Goal: Task Accomplishment & Management: Complete application form

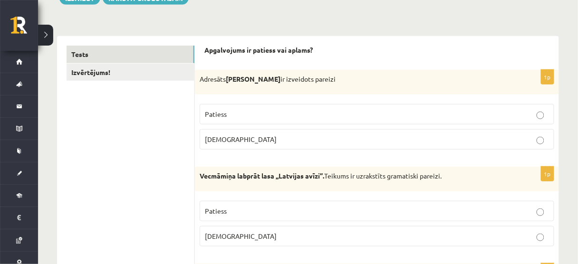
scroll to position [126, 0]
click at [318, 113] on p "Patiess" at bounding box center [377, 114] width 344 height 10
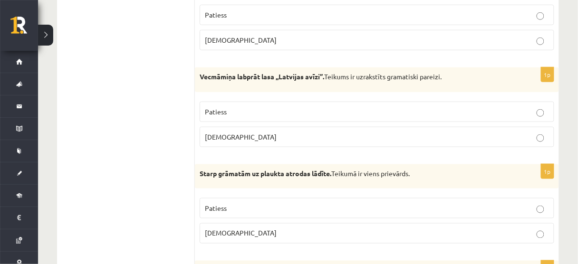
scroll to position [225, 0]
drag, startPoint x: 277, startPoint y: 76, endPoint x: 340, endPoint y: 77, distance: 62.3
click at [340, 77] on p "Vecmāmiņa labprāt lasa ,,Latvijas avīzi’’. Teikums ir uzrakstīts gramatiski par…" at bounding box center [353, 77] width 307 height 10
click at [296, 76] on strong "Vecmāmiņa labprāt lasa ,,Latvijas avīzi’’." at bounding box center [262, 76] width 125 height 9
click at [276, 77] on strong "Vecmāmiņa labprāt lasa ,,Latvijas avīzi’’." at bounding box center [262, 76] width 125 height 9
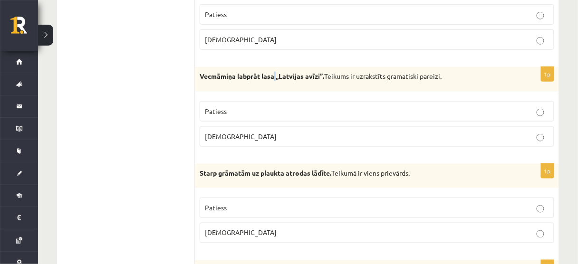
click at [276, 77] on strong "Vecmāmiņa labprāt lasa ,,Latvijas avīzi’’." at bounding box center [262, 76] width 125 height 9
click at [278, 76] on strong "Vecmāmiņa labprāt lasa ,,Latvijas avīzi’’." at bounding box center [262, 76] width 125 height 9
click at [323, 69] on div "Vecmāmiņa labprāt lasa ,,Latvijas avīzi’’. Teikums ir uzrakstīts gramatiski par…" at bounding box center [377, 79] width 364 height 25
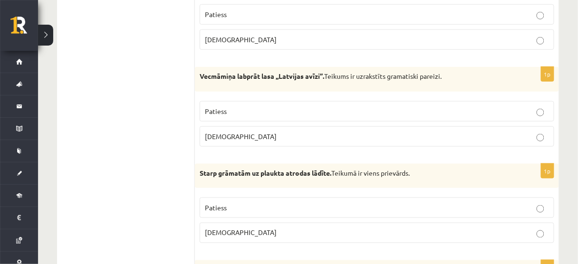
click at [392, 97] on fieldset "Patiess Aplams" at bounding box center [377, 123] width 355 height 53
click at [336, 135] on p "Aplams" at bounding box center [377, 137] width 344 height 10
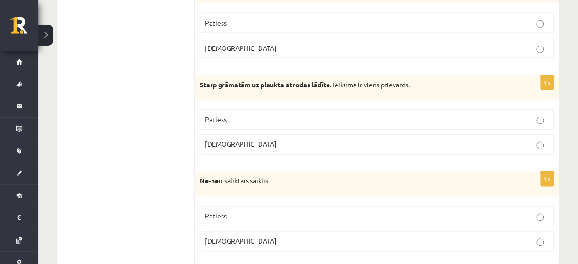
scroll to position [313, 0]
click at [342, 14] on label "Patiess" at bounding box center [377, 23] width 355 height 20
click at [219, 115] on span "Patiess" at bounding box center [216, 119] width 22 height 9
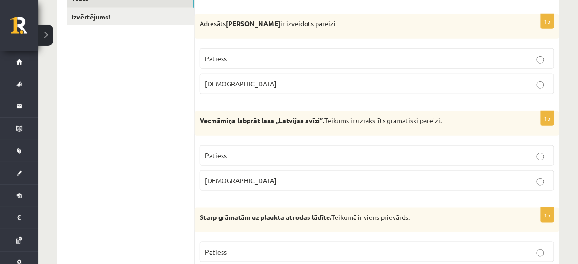
scroll to position [171, 0]
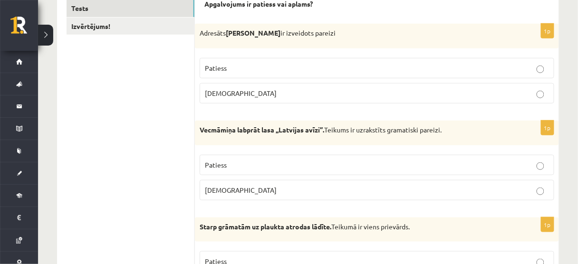
click at [244, 156] on label "Patiess" at bounding box center [377, 165] width 355 height 20
click at [246, 195] on label "Aplams" at bounding box center [377, 190] width 355 height 20
click at [247, 169] on label "Patiess" at bounding box center [377, 165] width 355 height 20
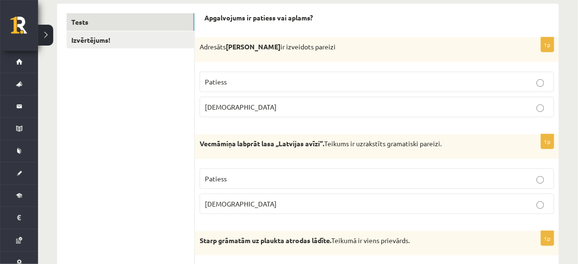
scroll to position [157, 0]
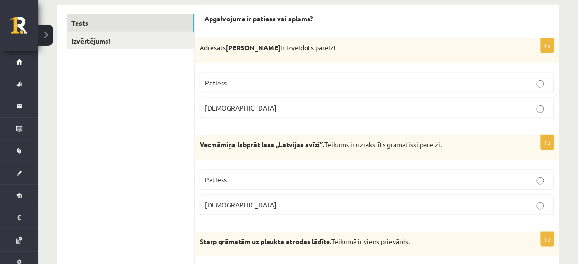
click at [243, 109] on p "Aplams" at bounding box center [377, 108] width 344 height 10
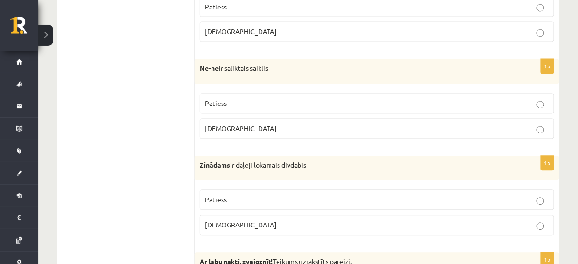
scroll to position [443, 0]
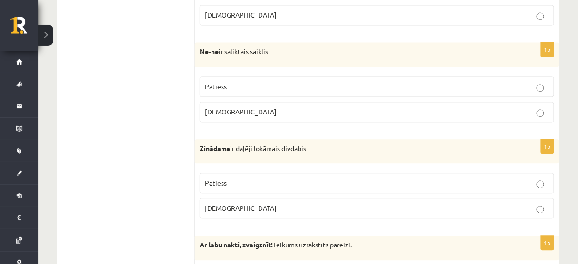
click at [243, 109] on p "Aplams" at bounding box center [377, 113] width 344 height 10
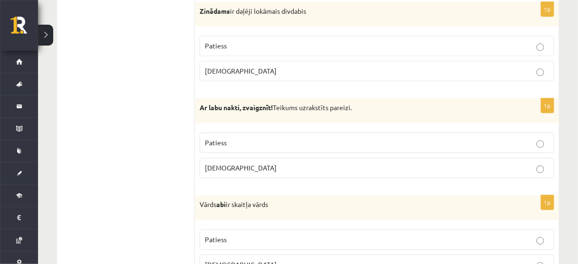
scroll to position [581, 0]
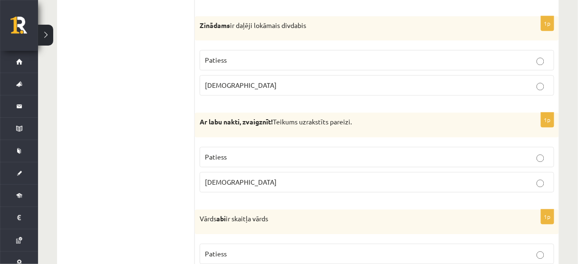
scroll to position [566, 0]
click at [236, 122] on strong "Ar labu nakti, zvaigznīt!" at bounding box center [236, 122] width 73 height 9
click at [277, 39] on div "1p Zinādams ir daļēji lokāmais divdabis Patiess Aplams" at bounding box center [377, 61] width 364 height 88
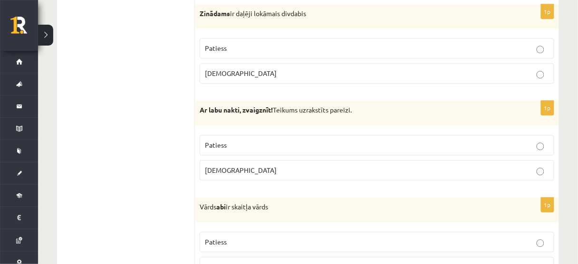
scroll to position [586, 0]
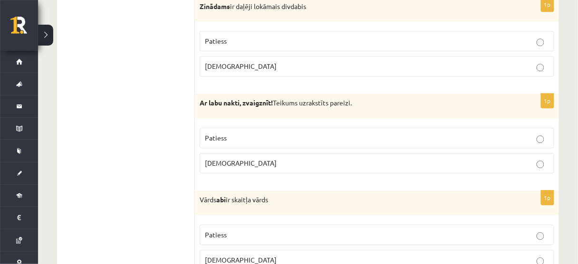
click at [244, 133] on p "Patiess" at bounding box center [377, 138] width 344 height 10
click at [201, 102] on strong "Ar labu nakti, zvaigznīt!" at bounding box center [236, 102] width 73 height 9
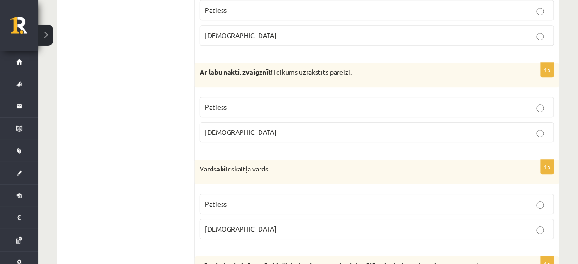
scroll to position [617, 0]
click at [281, 224] on p "Aplams" at bounding box center [377, 229] width 344 height 10
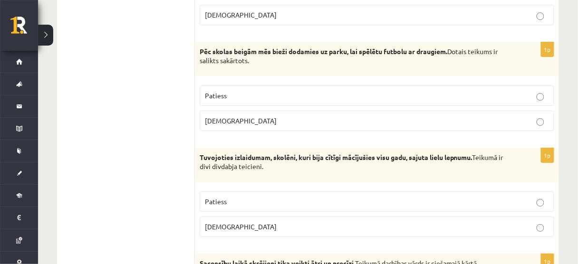
scroll to position [831, 0]
click at [244, 174] on div "Tuvojoties izlaidumam, skolēni, kuri bija cītīgi mācījušies visu gadu, sajuta l…" at bounding box center [377, 165] width 364 height 34
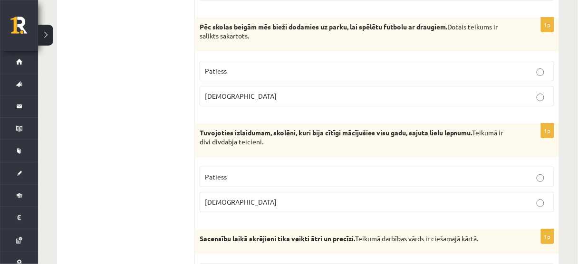
scroll to position [855, 0]
click at [305, 98] on label "Aplams" at bounding box center [377, 97] width 355 height 20
click at [295, 199] on p "Aplams" at bounding box center [377, 203] width 344 height 10
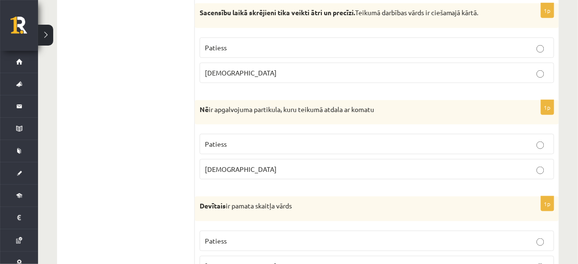
scroll to position [1083, 0]
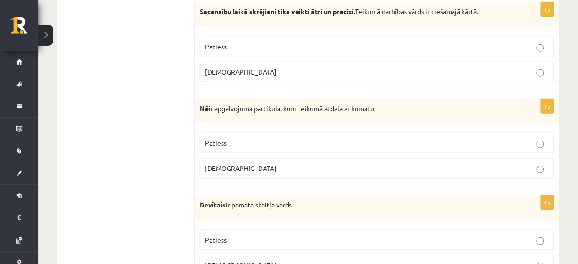
click at [238, 50] on label "Patiess" at bounding box center [377, 47] width 355 height 20
click at [248, 168] on label "Aplams" at bounding box center [377, 168] width 355 height 20
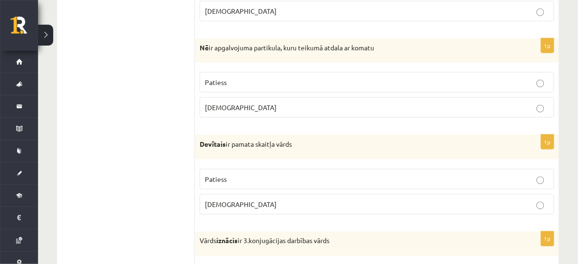
scroll to position [1147, 0]
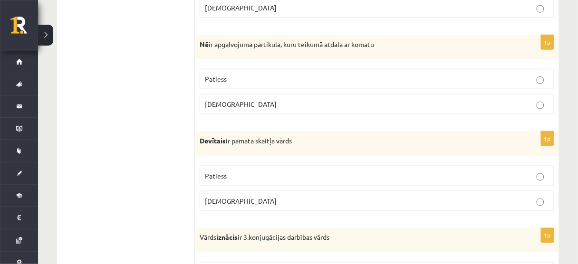
click at [259, 196] on p "Aplams" at bounding box center [377, 201] width 344 height 10
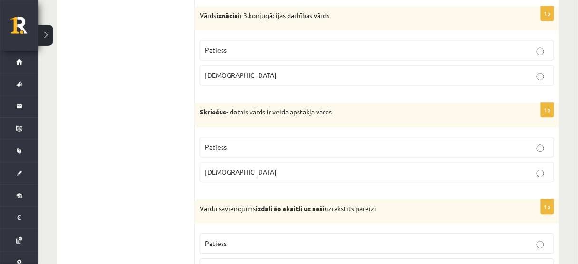
scroll to position [1369, 0]
click at [235, 71] on p "Aplams" at bounding box center [377, 76] width 344 height 10
click at [240, 143] on p "Patiess" at bounding box center [377, 148] width 344 height 10
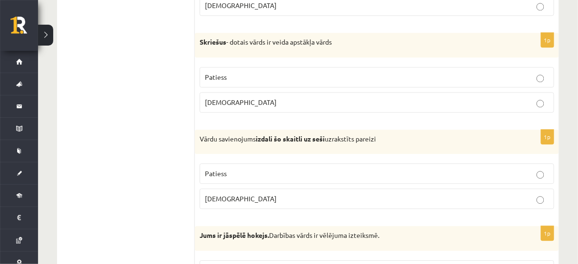
scroll to position [1441, 0]
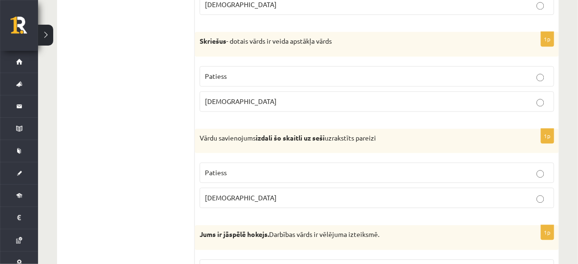
click at [278, 193] on p "Aplams" at bounding box center [377, 198] width 344 height 10
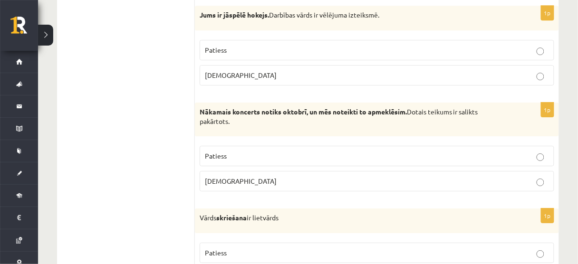
scroll to position [1661, 0]
click at [267, 45] on p "Patiess" at bounding box center [377, 50] width 344 height 10
click at [260, 70] on p "Aplams" at bounding box center [377, 75] width 344 height 10
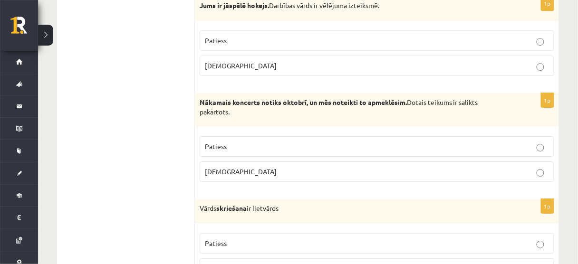
scroll to position [1671, 0]
click at [257, 167] on p "Aplams" at bounding box center [377, 172] width 344 height 10
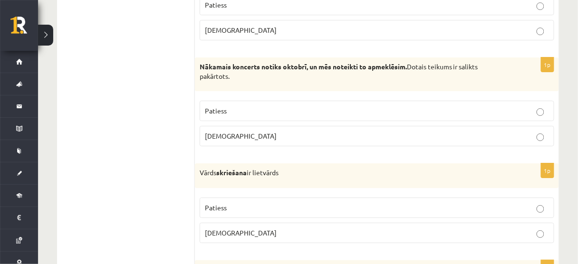
scroll to position [1710, 0]
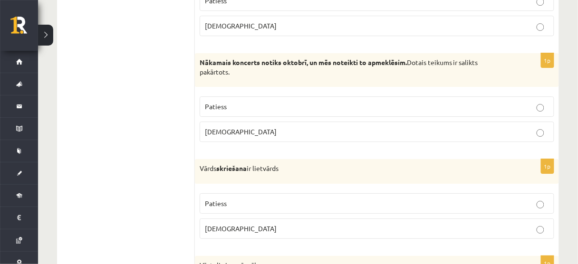
click at [260, 194] on label "Patiess" at bounding box center [377, 204] width 355 height 20
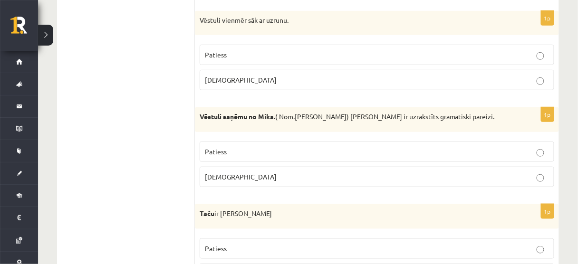
scroll to position [1956, 0]
click at [223, 75] on p "Aplams" at bounding box center [377, 80] width 344 height 10
click at [245, 147] on p "Patiess" at bounding box center [377, 152] width 344 height 10
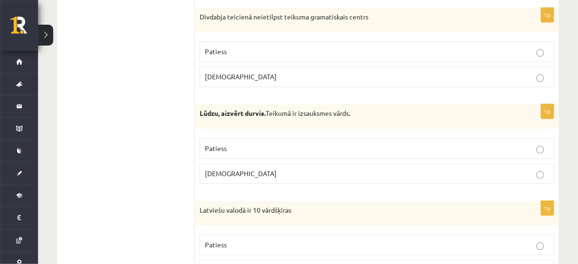
scroll to position [2249, 0]
click at [227, 72] on p "Aplams" at bounding box center [377, 77] width 344 height 10
click at [239, 144] on p "Patiess" at bounding box center [377, 149] width 344 height 10
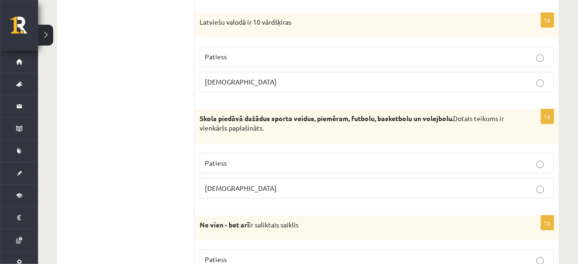
scroll to position [2438, 0]
click at [207, 52] on span "Patiess" at bounding box center [216, 56] width 22 height 9
click at [259, 158] on p "Patiess" at bounding box center [377, 163] width 344 height 10
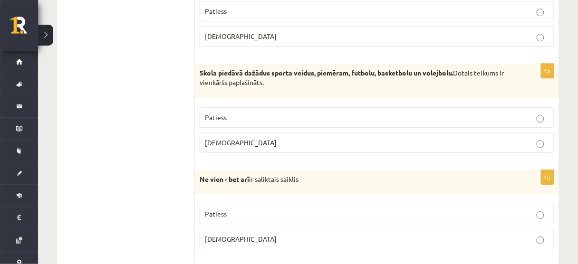
scroll to position [2488, 0]
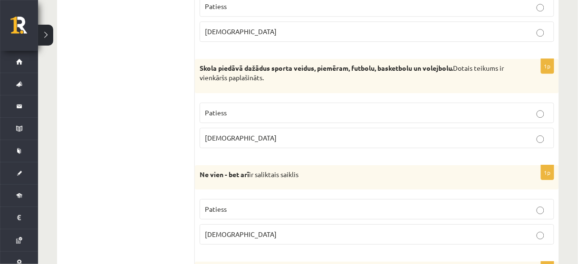
click at [278, 205] on p "Patiess" at bounding box center [377, 210] width 344 height 10
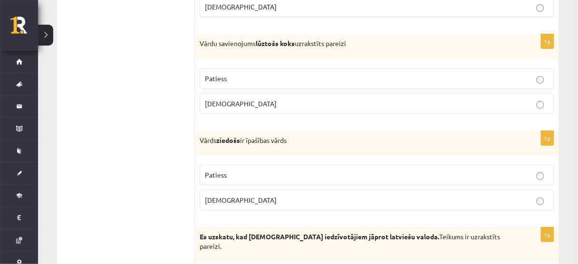
scroll to position [2737, 0]
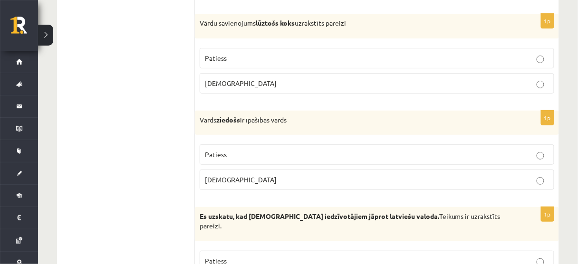
click at [274, 73] on label "Aplams" at bounding box center [377, 83] width 355 height 20
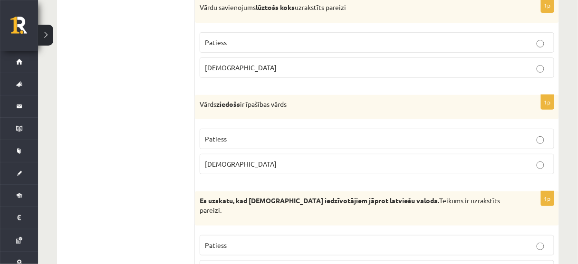
scroll to position [2753, 0]
click at [257, 154] on label "Aplams" at bounding box center [377, 164] width 355 height 20
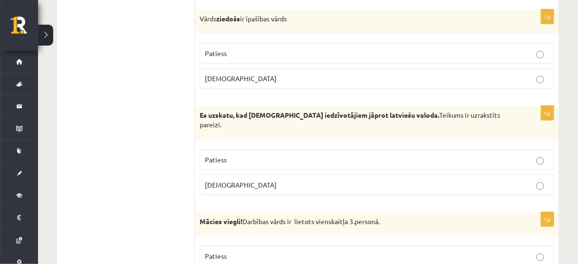
scroll to position [2840, 0]
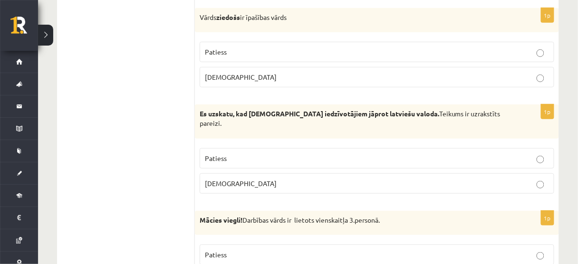
click at [269, 179] on p "Aplams" at bounding box center [377, 184] width 344 height 10
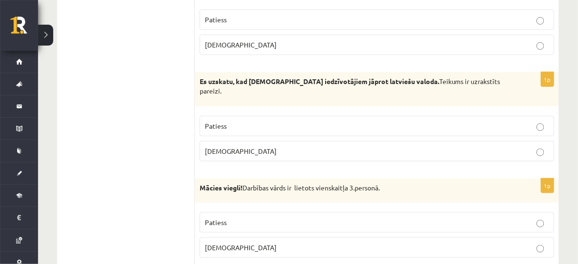
click at [265, 238] on label "Aplams" at bounding box center [377, 248] width 355 height 20
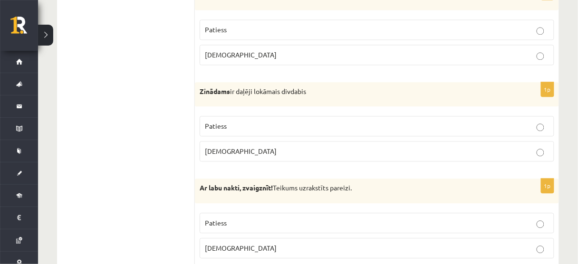
scroll to position [508, 0]
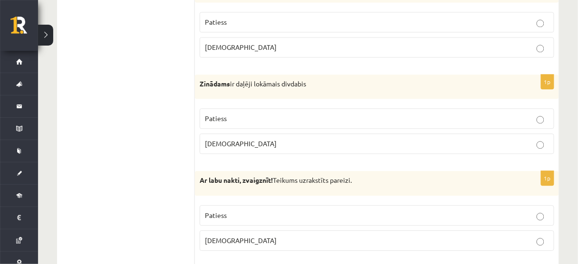
click at [206, 148] on label "Aplams" at bounding box center [377, 144] width 355 height 20
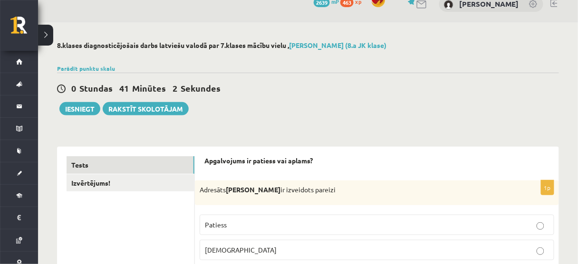
scroll to position [0, 0]
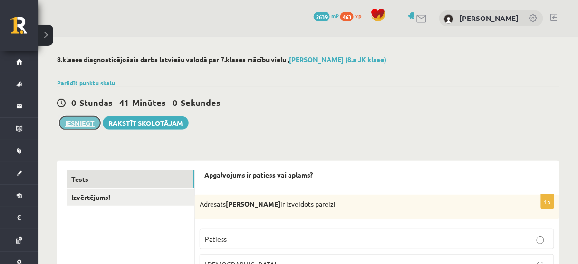
click at [87, 122] on button "Iesniegt" at bounding box center [79, 123] width 41 height 13
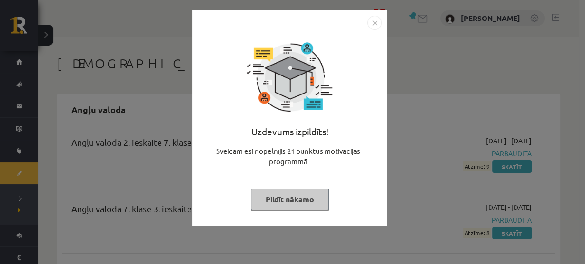
click at [373, 21] on img "Close" at bounding box center [374, 23] width 14 height 14
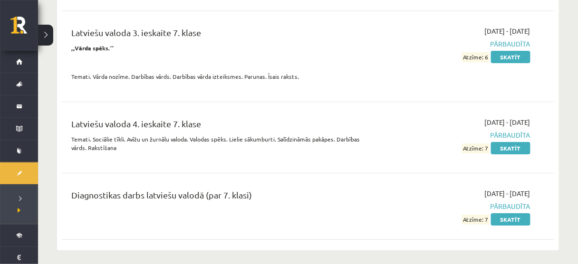
scroll to position [2566, 0]
drag, startPoint x: 458, startPoint y: 177, endPoint x: 570, endPoint y: 160, distance: 113.1
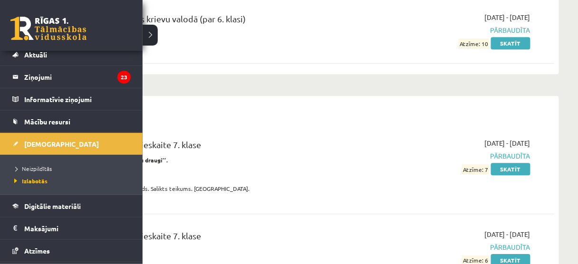
scroll to position [39, 0]
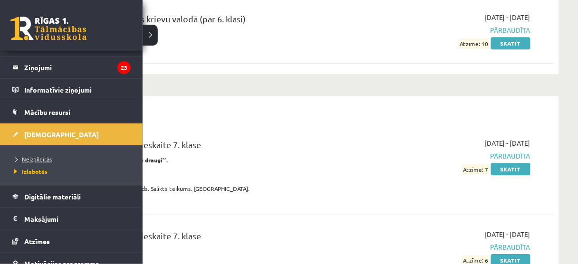
click at [43, 156] on span "Neizpildītās" at bounding box center [32, 160] width 40 height 8
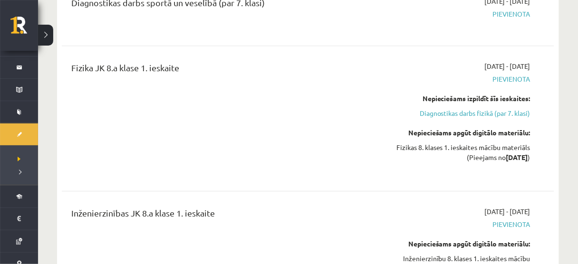
scroll to position [692, 0]
drag, startPoint x: 297, startPoint y: 126, endPoint x: 270, endPoint y: 90, distance: 44.8
click at [270, 90] on div "Fizika JK 8.a klase 1. ieskaite" at bounding box center [222, 117] width 316 height 115
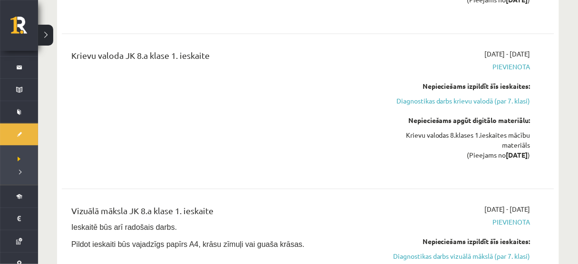
scroll to position [2299, 0]
drag, startPoint x: 151, startPoint y: 137, endPoint x: 216, endPoint y: 250, distance: 129.6
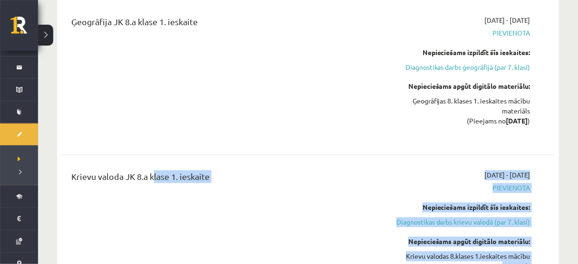
scroll to position [2177, 0]
click at [216, 250] on div "Krievu valoda JK 8.a klase 1. ieskaite" at bounding box center [222, 233] width 316 height 125
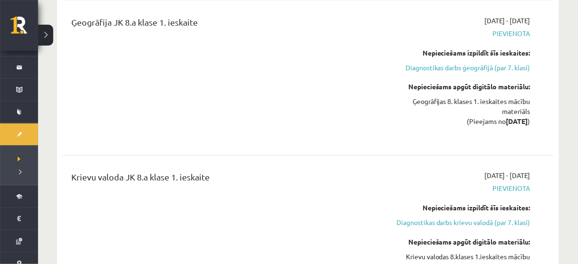
click at [216, 250] on div "Krievu valoda JK 8.a klase 1. ieskaite" at bounding box center [222, 233] width 316 height 125
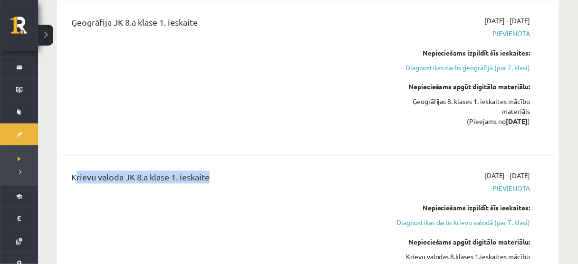
drag, startPoint x: 60, startPoint y: 175, endPoint x: 267, endPoint y: 175, distance: 206.9
click at [267, 175] on div "Krievu valoda JK 8.a klase 1. ieskaite" at bounding box center [222, 180] width 302 height 18
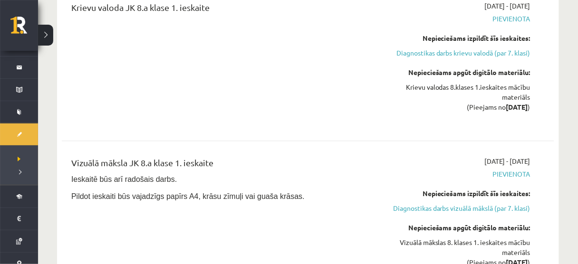
scroll to position [2351, 0]
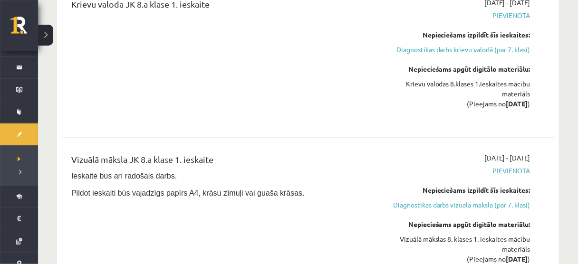
click at [267, 175] on p "Ieskaitē būs arī radošais darbs." at bounding box center [222, 176] width 302 height 10
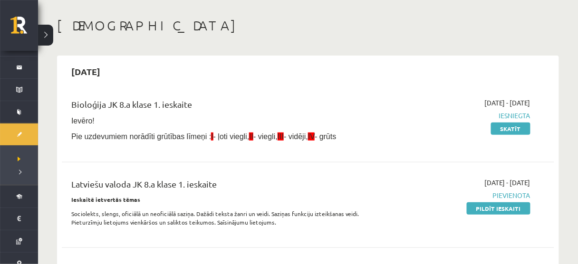
scroll to position [0, 0]
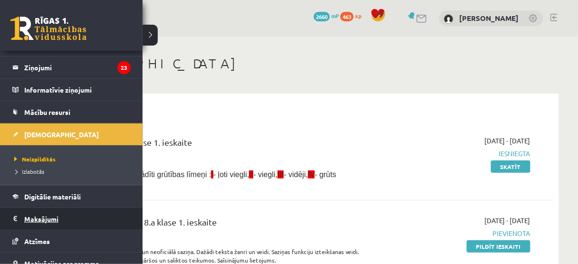
click at [49, 213] on legend "Maksājumi 0" at bounding box center [77, 219] width 107 height 22
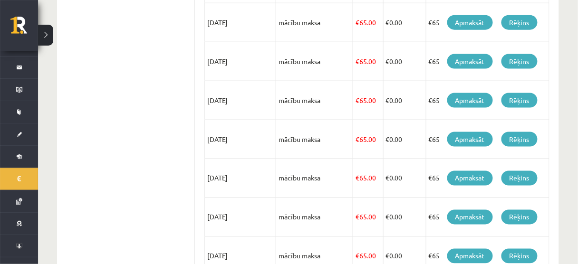
scroll to position [312, 0]
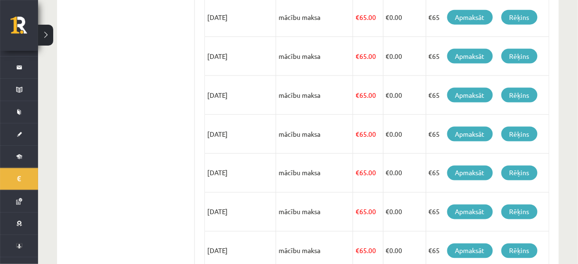
click at [188, 163] on ul "Profils Atzīmes Maksājumi Radinieki Mana motivācija" at bounding box center [131, 66] width 128 height 489
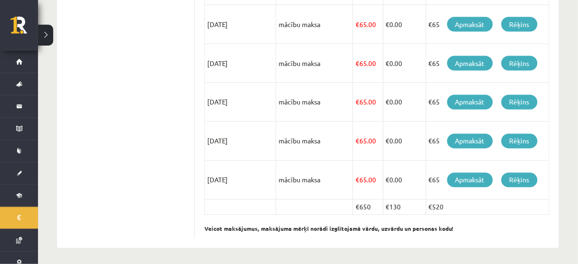
scroll to position [0, 0]
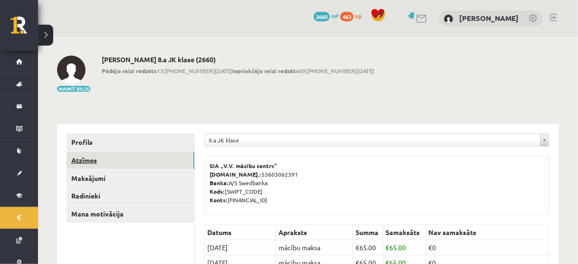
click at [141, 156] on link "Atzīmes" at bounding box center [131, 161] width 128 height 18
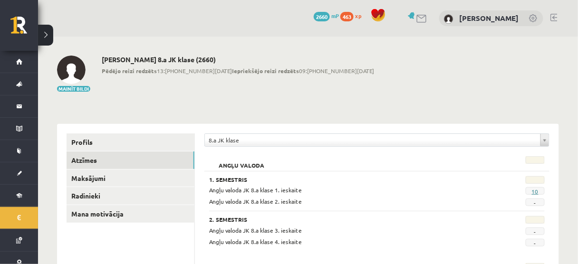
click at [536, 188] on link "10" at bounding box center [535, 192] width 7 height 8
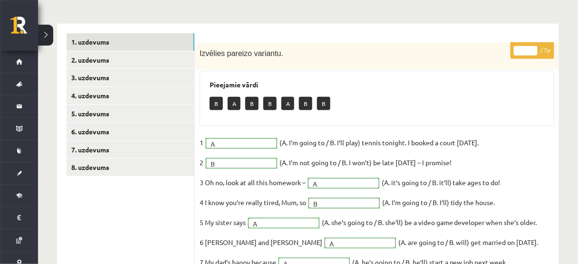
scroll to position [120, 0]
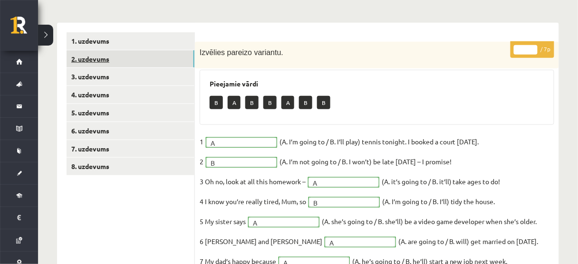
click at [149, 61] on link "2. uzdevums" at bounding box center [131, 59] width 128 height 18
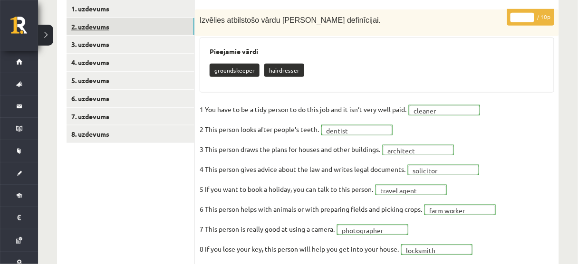
scroll to position [162, 0]
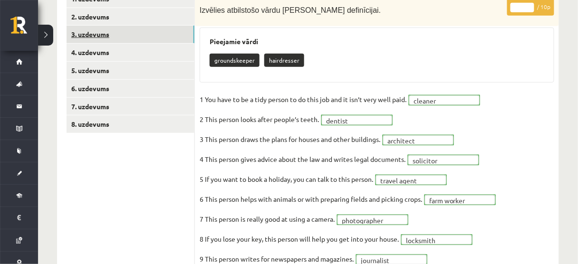
click at [136, 28] on link "3. uzdevums" at bounding box center [131, 35] width 128 height 18
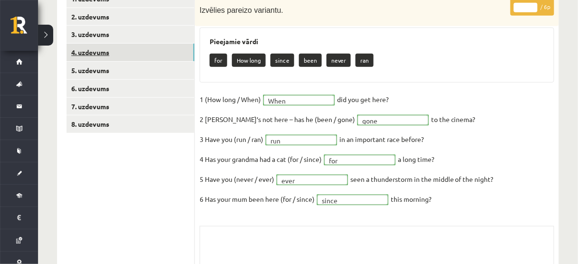
click at [93, 44] on link "4. uzdevums" at bounding box center [131, 53] width 128 height 18
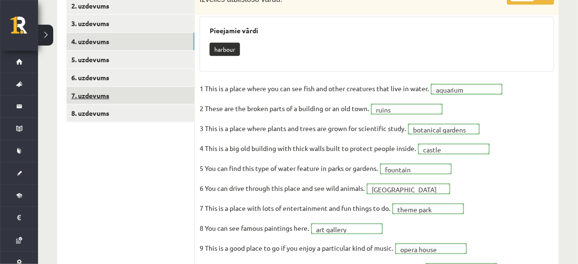
scroll to position [170, 0]
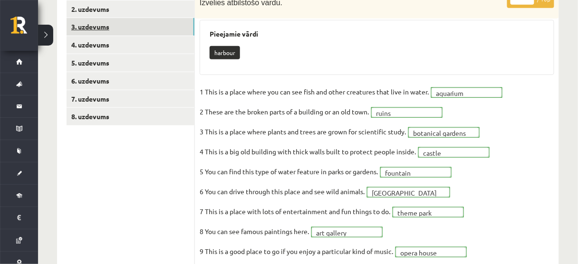
click at [148, 29] on link "3. uzdevums" at bounding box center [131, 27] width 128 height 18
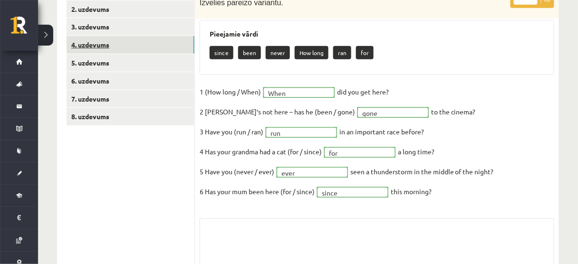
click at [90, 49] on link "4. uzdevums" at bounding box center [131, 45] width 128 height 18
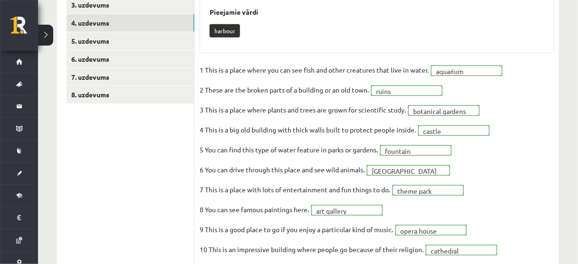
scroll to position [192, 0]
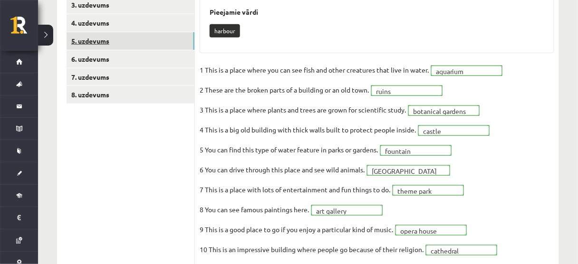
click at [155, 33] on link "5. uzdevums" at bounding box center [131, 41] width 128 height 18
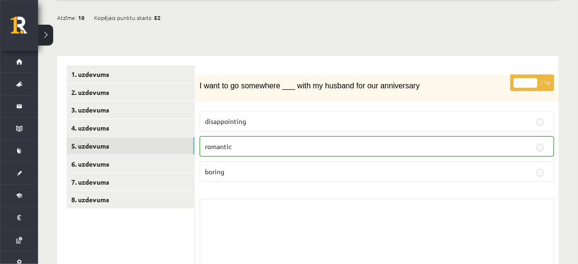
scroll to position [0, 0]
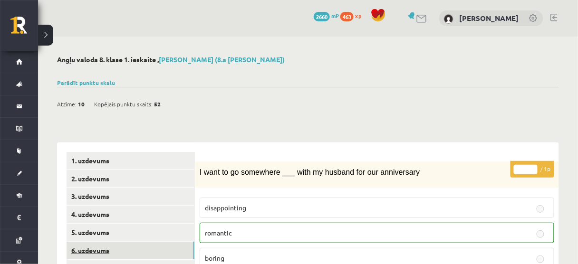
click at [178, 252] on link "6. uzdevums" at bounding box center [131, 251] width 128 height 18
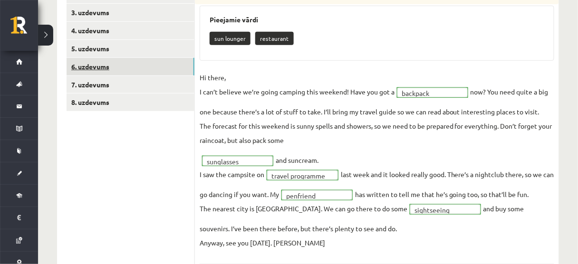
scroll to position [184, 0]
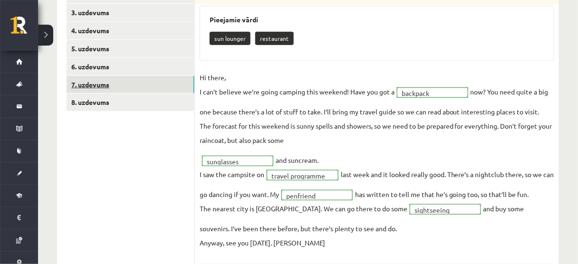
click at [88, 78] on link "7. uzdevums" at bounding box center [131, 85] width 128 height 18
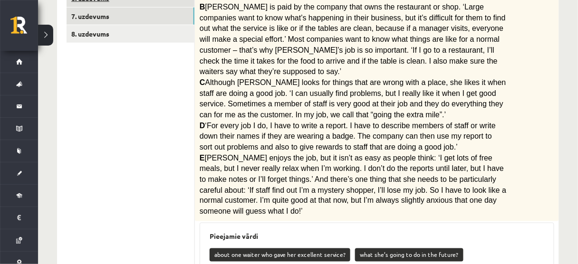
scroll to position [254, 0]
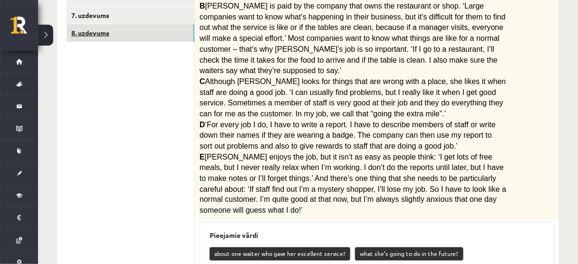
click at [157, 33] on link "8. uzdevums" at bounding box center [131, 33] width 128 height 18
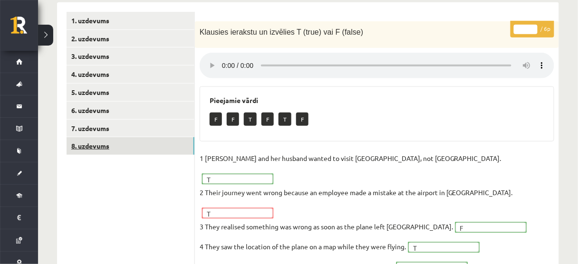
scroll to position [139, 0]
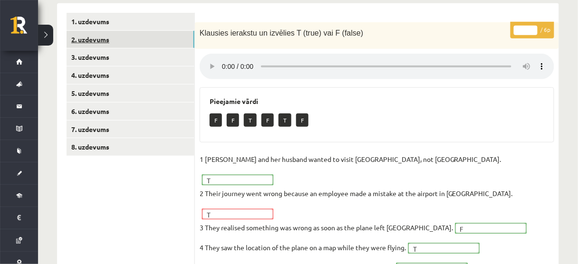
click at [163, 33] on link "2. uzdevums" at bounding box center [131, 40] width 128 height 18
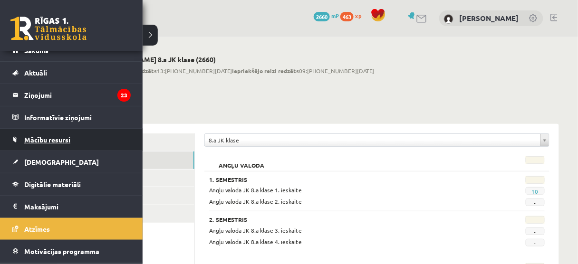
scroll to position [11, 0]
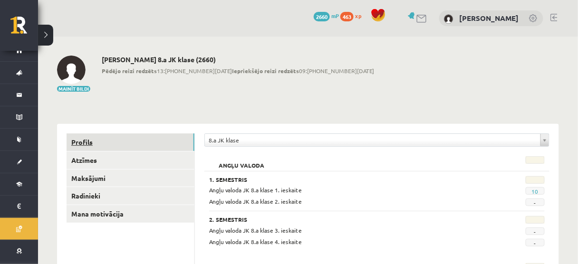
click at [166, 147] on link "Profils" at bounding box center [131, 143] width 128 height 18
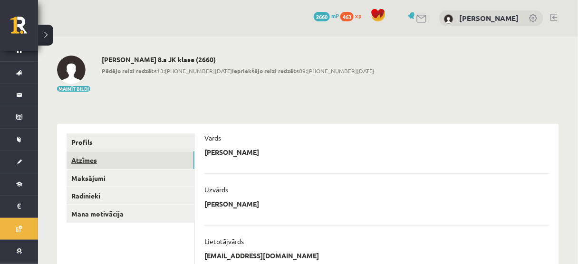
click at [158, 161] on link "Atzīmes" at bounding box center [131, 161] width 128 height 18
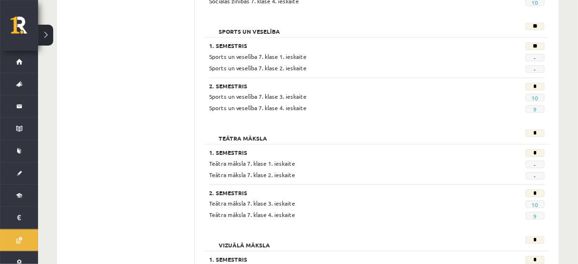
scroll to position [1514, 0]
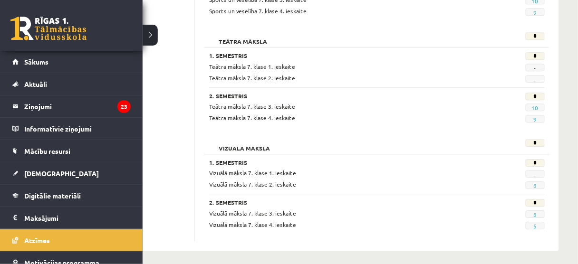
click at [44, 20] on link at bounding box center [48, 29] width 76 height 24
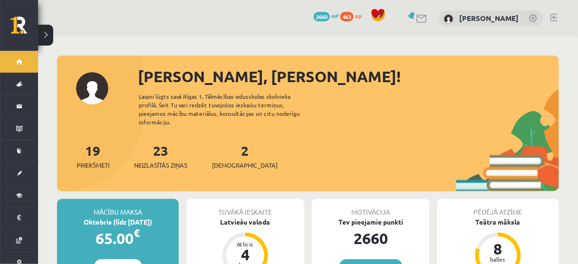
click at [182, 151] on div "23 Neizlasītās ziņas" at bounding box center [160, 155] width 53 height 29
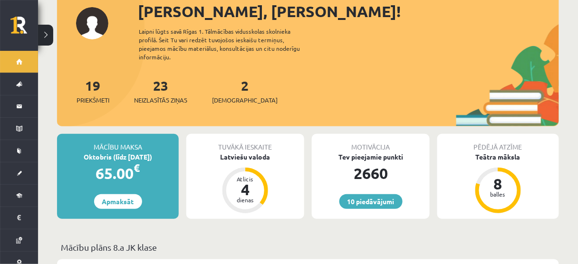
scroll to position [66, 0]
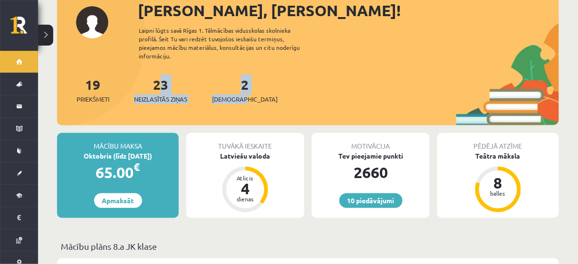
drag, startPoint x: 146, startPoint y: 76, endPoint x: 294, endPoint y: 91, distance: 148.7
click at [294, 91] on div "19 Priekšmeti 23 Neizlasītās ziņas 2 Ieskaites" at bounding box center [308, 100] width 502 height 51
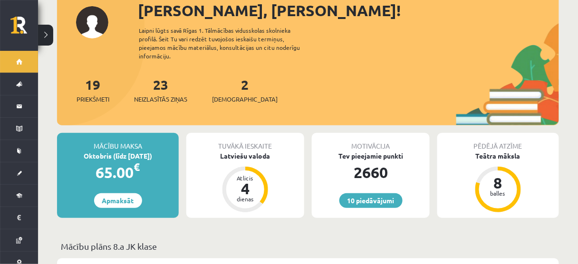
scroll to position [101, 0]
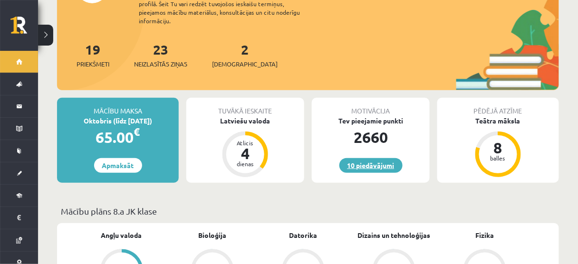
click at [356, 161] on link "10 piedāvājumi" at bounding box center [371, 165] width 63 height 15
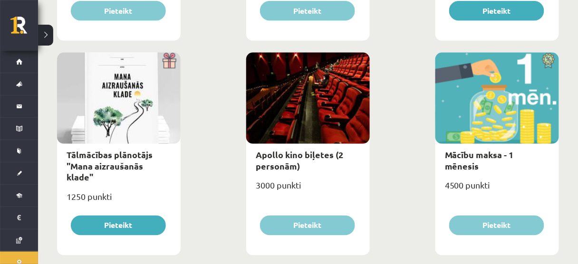
scroll to position [320, 0]
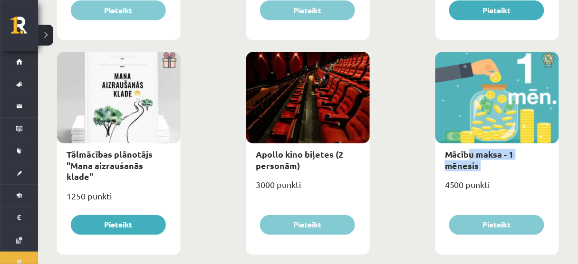
drag, startPoint x: 443, startPoint y: 170, endPoint x: 470, endPoint y: 165, distance: 26.6
click at [470, 165] on div "Mācību maksa - 1 mēnesis 4500 punkti Pieteikt" at bounding box center [498, 153] width 124 height 203
click at [458, 177] on div "4500 punkti" at bounding box center [498, 189] width 124 height 24
drag, startPoint x: 445, startPoint y: 176, endPoint x: 474, endPoint y: 181, distance: 29.3
click at [474, 181] on div "4500 punkti" at bounding box center [498, 189] width 124 height 24
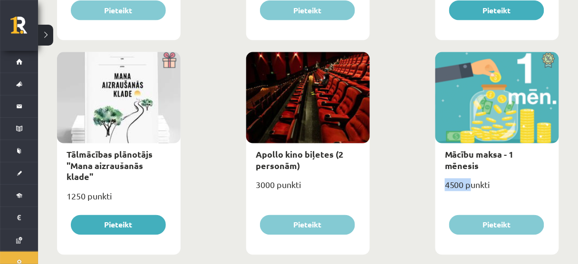
click at [474, 181] on div "4500 punkti" at bounding box center [498, 189] width 124 height 24
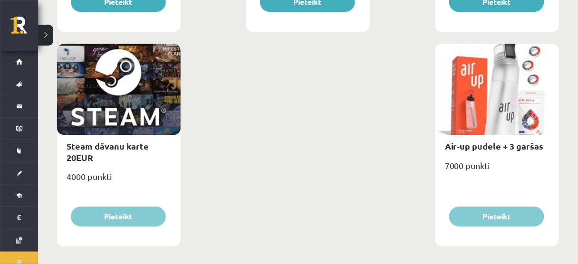
scroll to position [1627, 0]
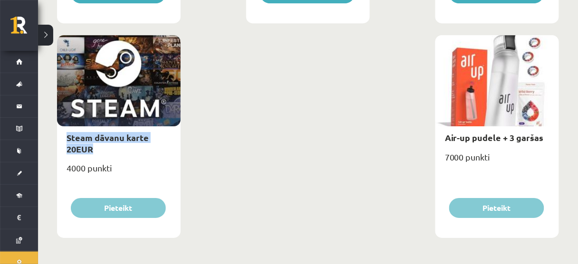
drag, startPoint x: 65, startPoint y: 128, endPoint x: 255, endPoint y: 153, distance: 191.9
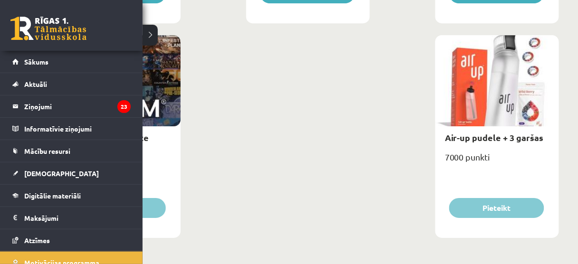
click at [29, 17] on link at bounding box center [48, 29] width 76 height 24
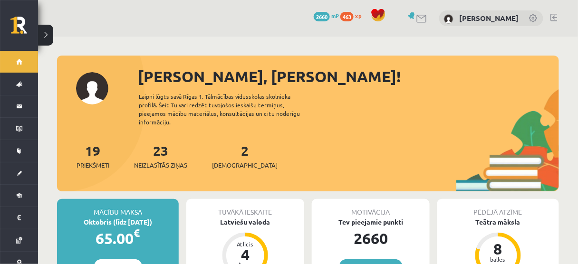
click at [384, 15] on span at bounding box center [379, 15] width 14 height 14
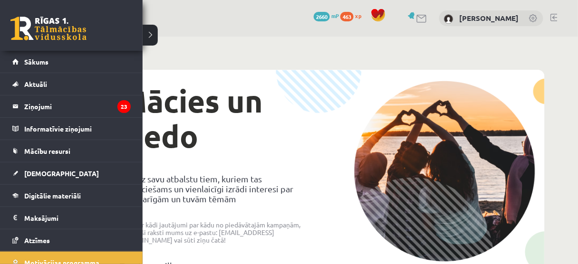
click at [23, 17] on link at bounding box center [48, 29] width 76 height 24
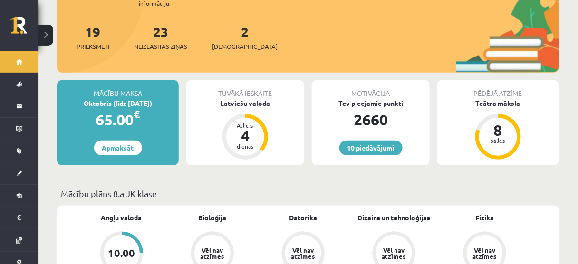
scroll to position [120, 0]
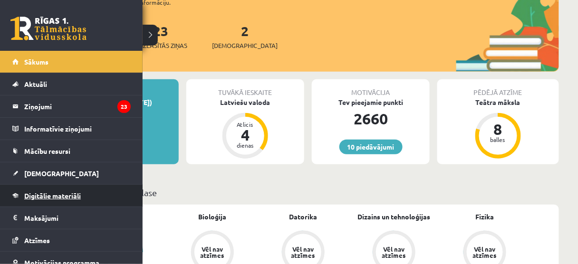
click at [73, 187] on link "Digitālie materiāli" at bounding box center [71, 196] width 118 height 22
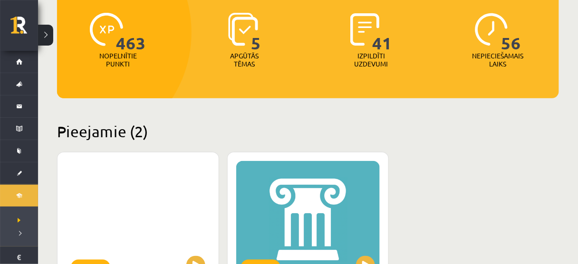
scroll to position [123, 0]
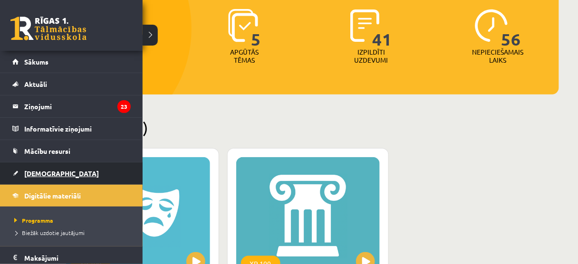
click at [32, 176] on span "[DEMOGRAPHIC_DATA]" at bounding box center [61, 173] width 75 height 9
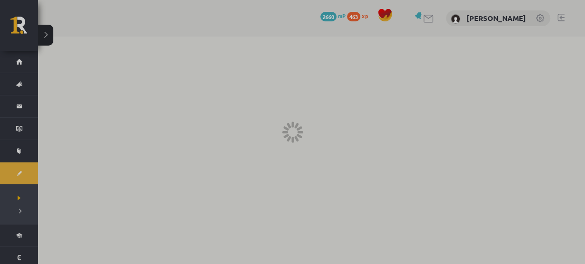
click at [32, 176] on div at bounding box center [292, 132] width 585 height 264
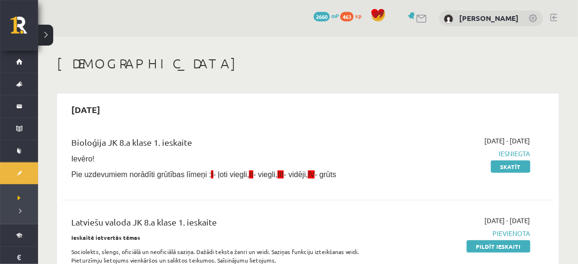
scroll to position [24, 0]
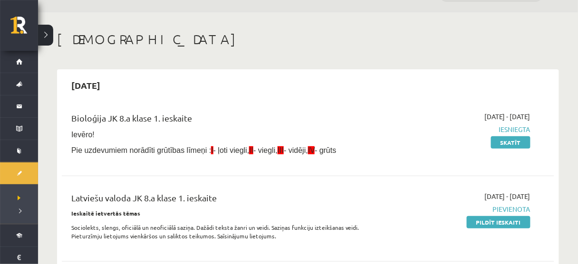
click at [219, 155] on div "Bioloģija JK 8.a klase 1. ieskaite Ievēro! Pie uzdevumiem norādīti grūtības līm…" at bounding box center [222, 136] width 316 height 49
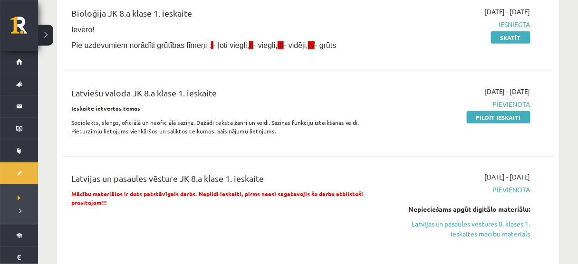
scroll to position [130, 0]
